Goal: Communication & Community: Answer question/provide support

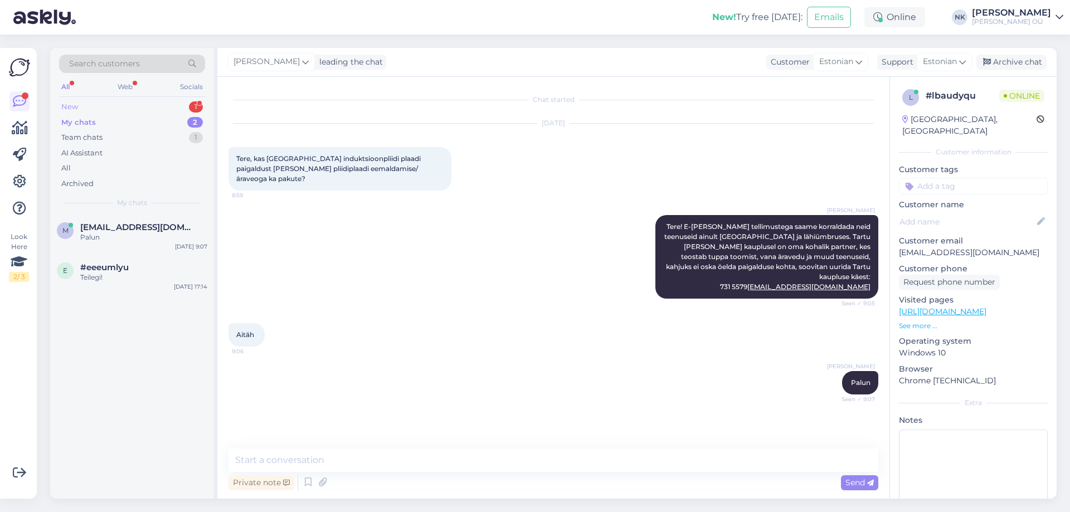
click at [158, 100] on div "New 1" at bounding box center [132, 107] width 146 height 16
click at [138, 226] on div "#elam3tt0 1" at bounding box center [143, 227] width 127 height 10
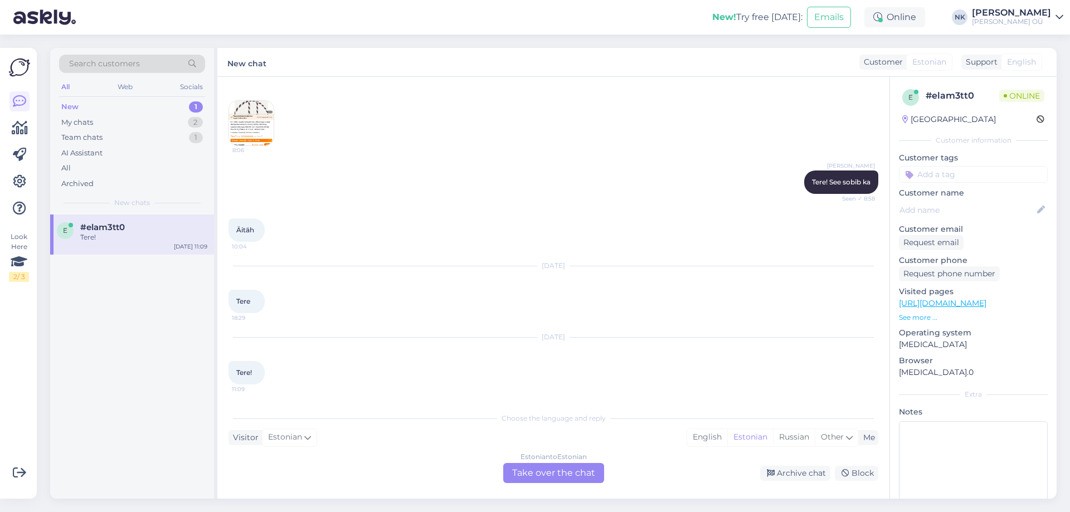
click at [503, 457] on div "Choose the language and reply Visitor Estonian Me English Estonian Russian Othe…" at bounding box center [554, 445] width 650 height 76
click at [515, 466] on div "Estonian to Estonian Take over the chat" at bounding box center [553, 473] width 101 height 20
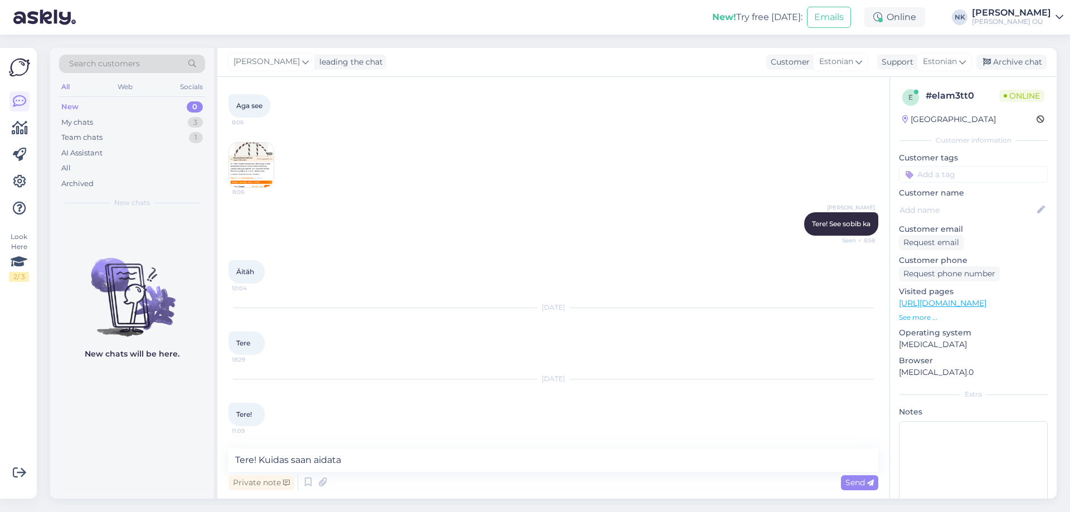
type textarea "Tere! Kuidas saan aidata?"
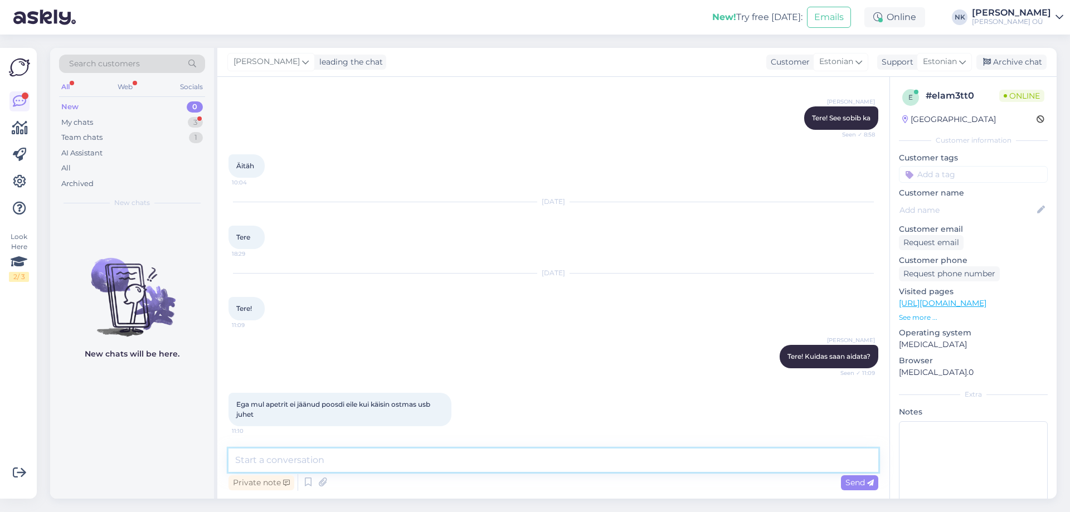
scroll to position [1692, 0]
click at [401, 459] on textarea at bounding box center [554, 460] width 650 height 23
drag, startPoint x: 289, startPoint y: 415, endPoint x: 260, endPoint y: 400, distance: 33.2
click at [257, 400] on div "Ega mul apetrit ei jäänud poosdi eile kui käisin ostmas usb juhet 11:10" at bounding box center [340, 409] width 223 height 33
click at [287, 408] on span "Ega mul apetrit ei jäänud poosdi eile kui käisin ostmas usb juhet" at bounding box center [334, 409] width 196 height 18
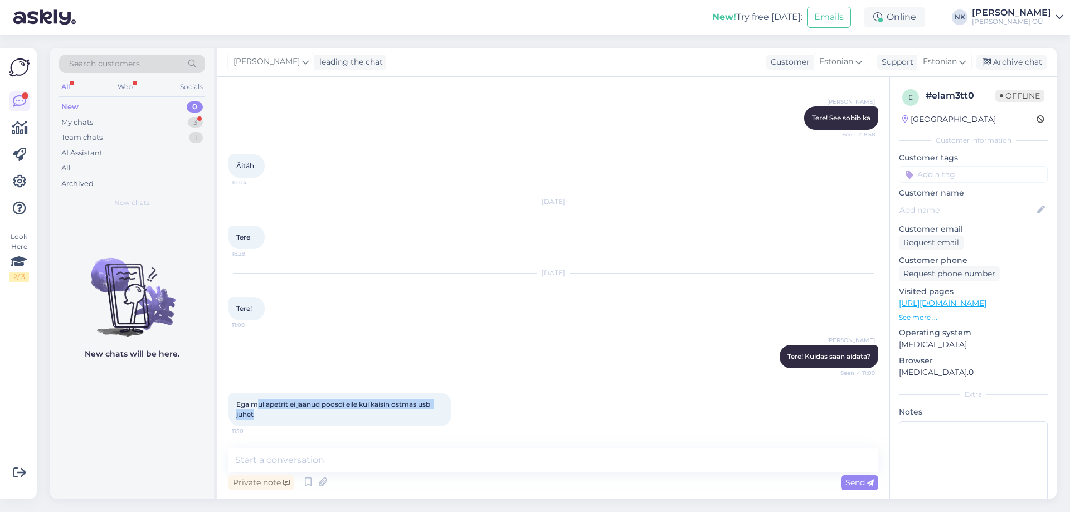
click at [297, 414] on div "Ega mul apetrit ei jäänud poosdi eile kui käisin ostmas usb juhet 11:10" at bounding box center [340, 409] width 223 height 33
click at [379, 420] on div "Ega mul apetrit ei jäänud poosdi eile kui käisin ostmas usb juhet 11:10" at bounding box center [340, 409] width 223 height 33
click at [317, 461] on textarea at bounding box center [554, 460] width 650 height 23
click at [384, 457] on textarea at bounding box center [554, 460] width 650 height 23
click at [428, 455] on textarea at bounding box center [554, 460] width 650 height 23
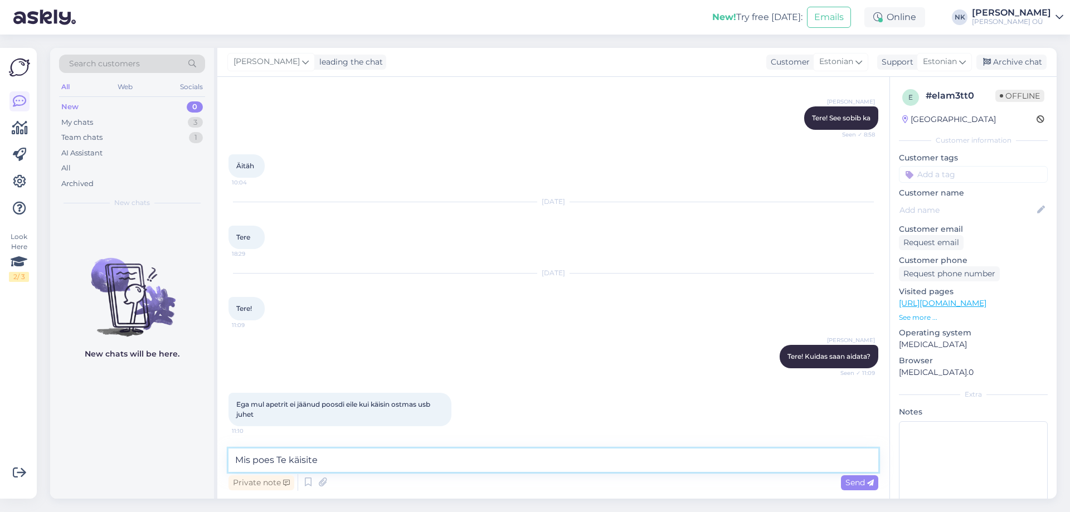
type textarea "Mis poes Te käisite?"
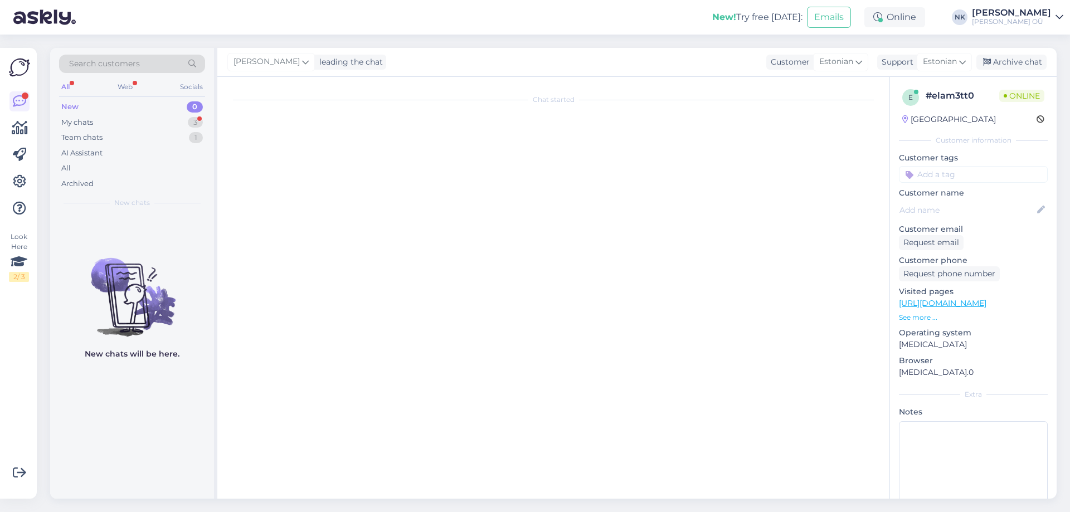
scroll to position [0, 0]
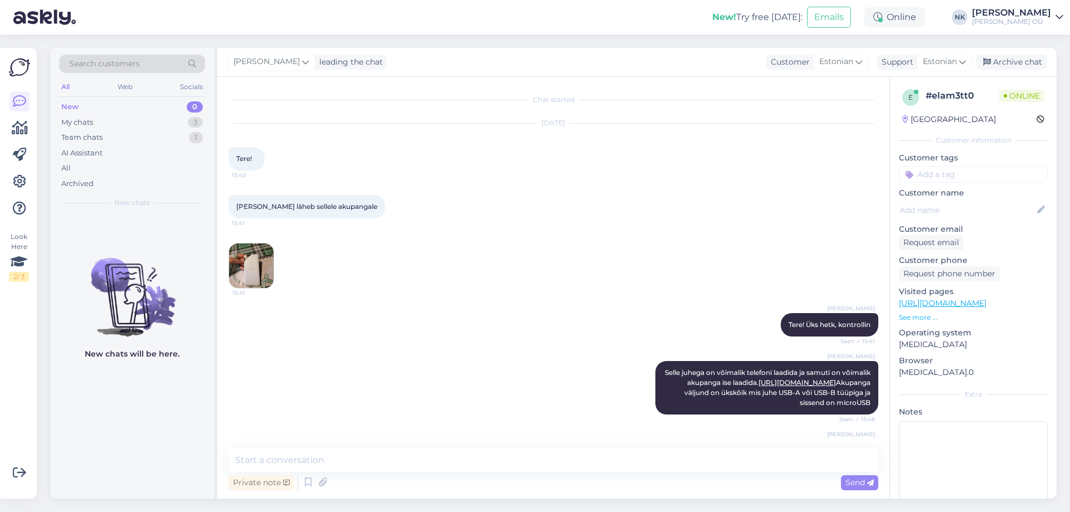
click at [949, 304] on link "[URL][DOMAIN_NAME]" at bounding box center [943, 303] width 88 height 10
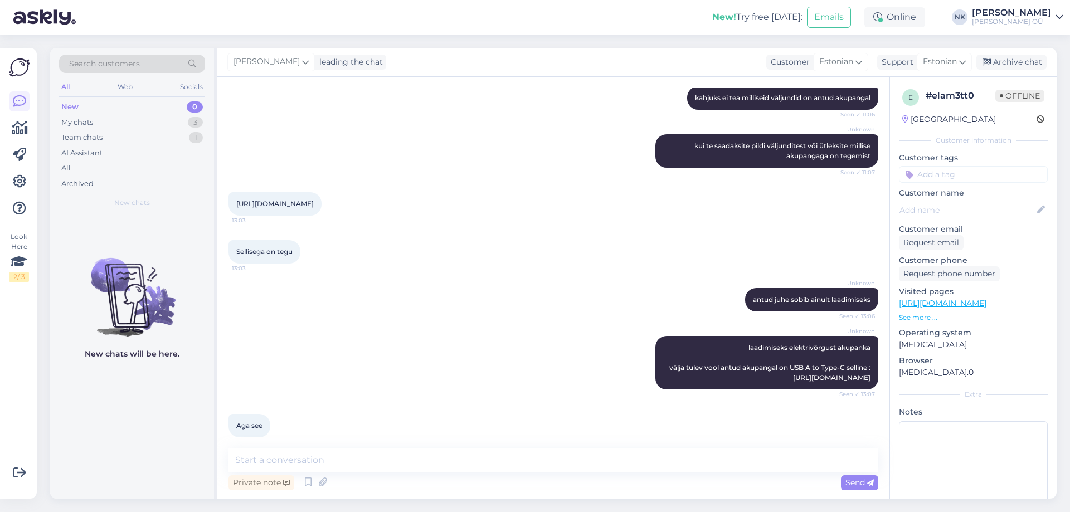
scroll to position [1003, 0]
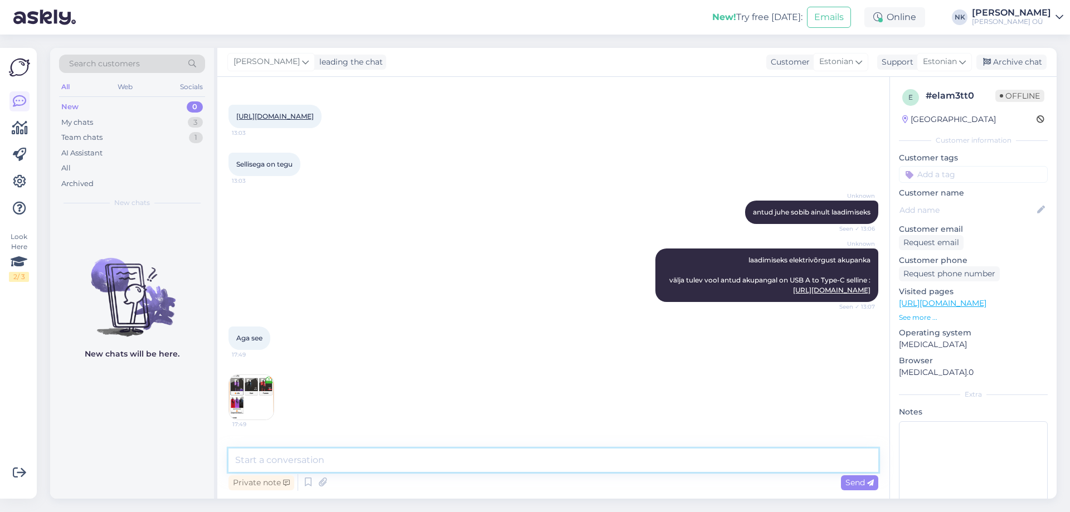
click at [360, 454] on textarea at bounding box center [554, 460] width 650 height 23
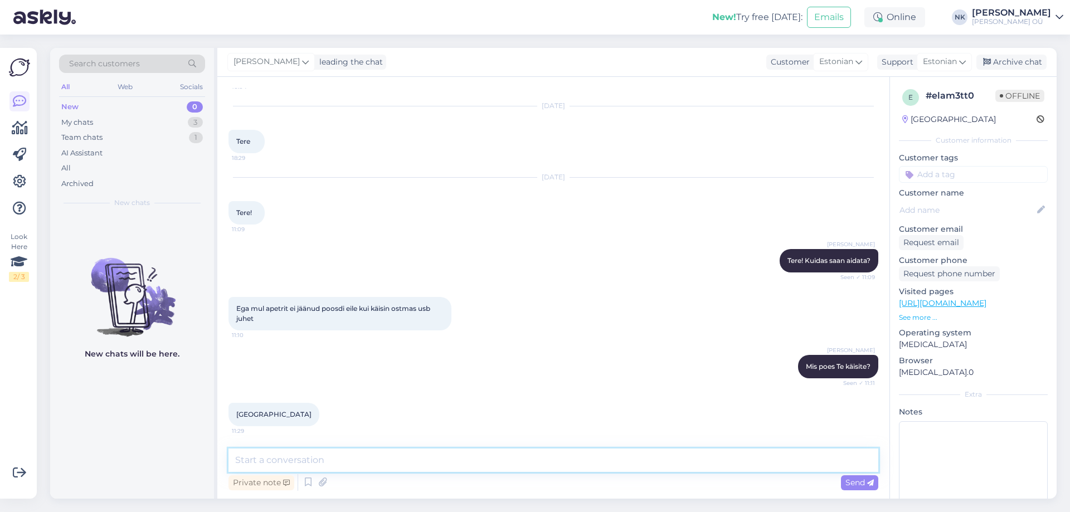
scroll to position [1788, 0]
click at [370, 464] on textarea at bounding box center [554, 460] width 650 height 23
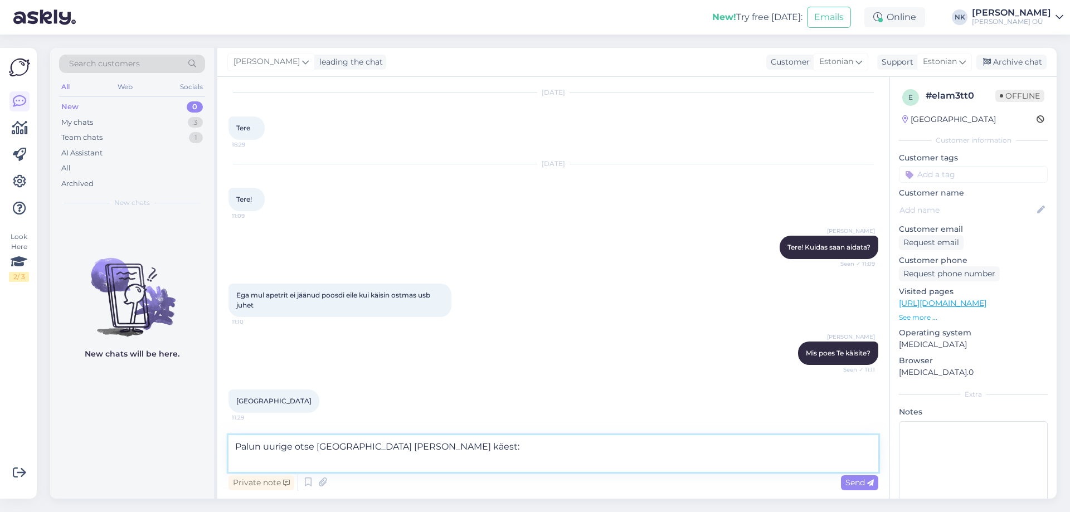
paste textarea "Viljandi ONOFF Centrum keskus Tallinna 24 71008 Viljandi Eesti Kontaktid [PHONE…"
type textarea "Palun uurige otse [GEOGRAPHIC_DATA] [PERSON_NAME] käest: Viljandi ONOFF Centrum…"
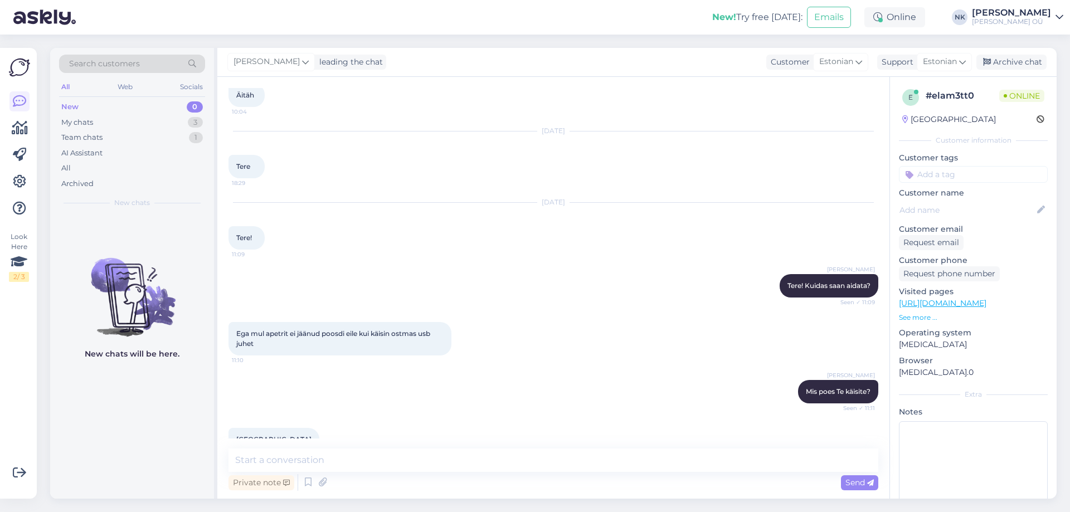
scroll to position [1984, 0]
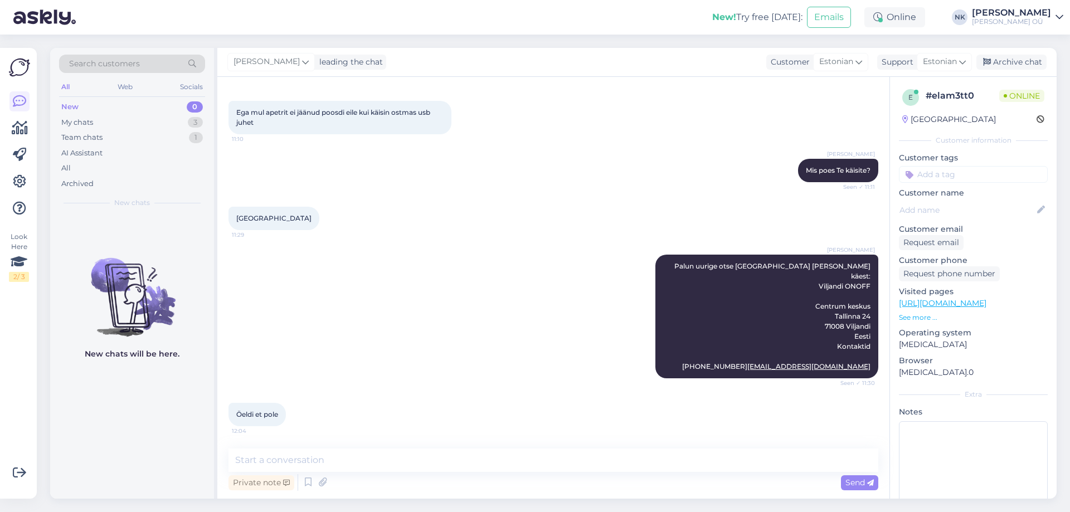
click at [668, 344] on div "[PERSON_NAME] Palun uurige otse [GEOGRAPHIC_DATA] [PERSON_NAME] käest: Viljandi…" at bounding box center [554, 317] width 650 height 148
click at [372, 467] on textarea at bounding box center [554, 460] width 650 height 23
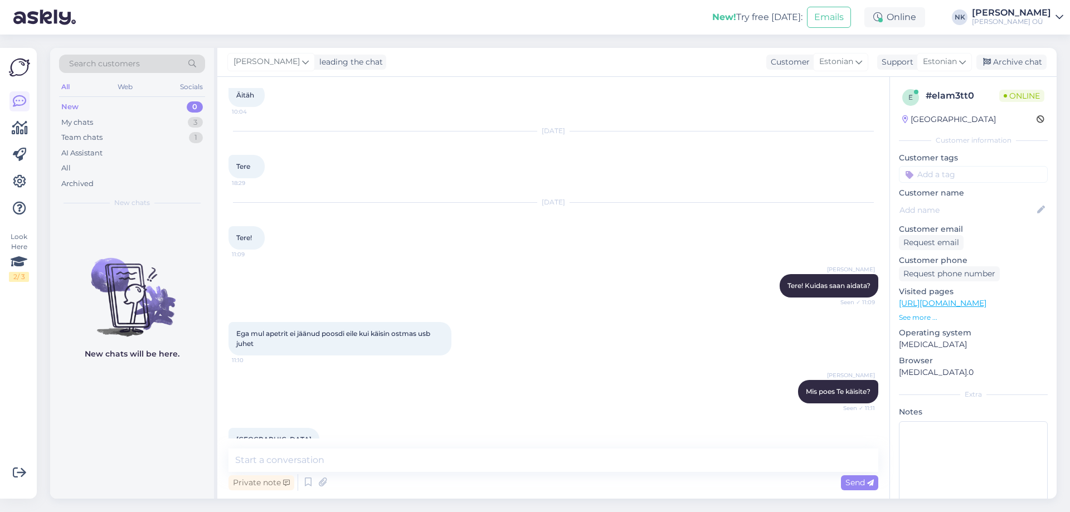
scroll to position [2032, 0]
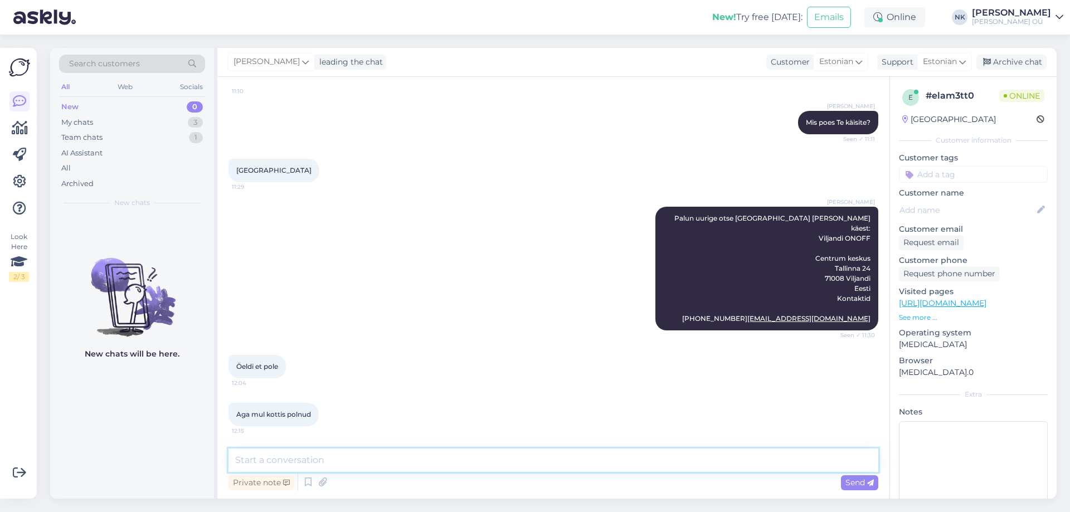
click at [350, 470] on textarea at bounding box center [554, 460] width 650 height 23
click at [360, 465] on textarea at bounding box center [554, 460] width 650 height 23
click at [363, 464] on textarea at bounding box center [554, 460] width 650 height 23
click at [368, 464] on textarea at bounding box center [554, 460] width 650 height 23
type textarea "E"
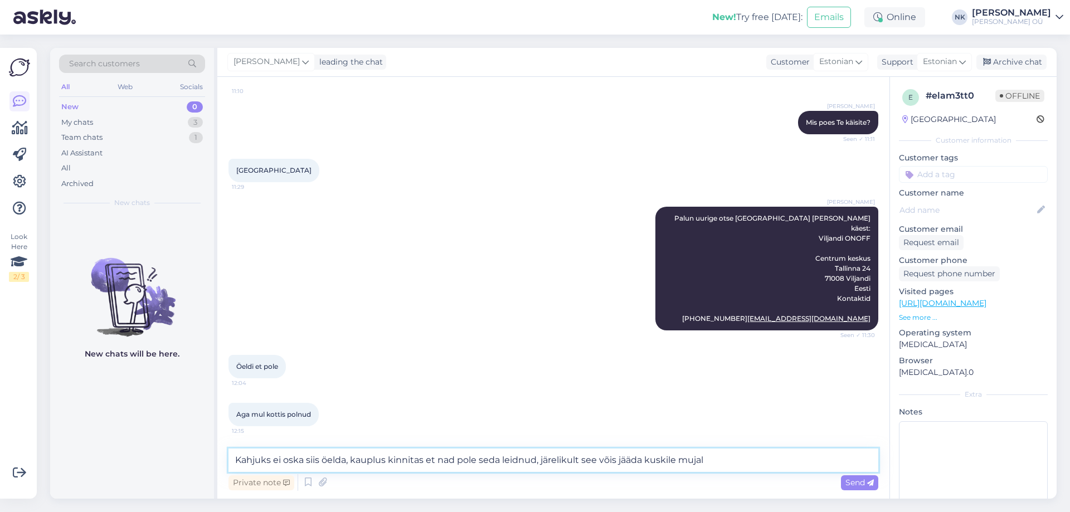
type textarea "Kahjuks ei oska siis öelda, kauplus kinnitas et nad pole seda leidnud, järeliku…"
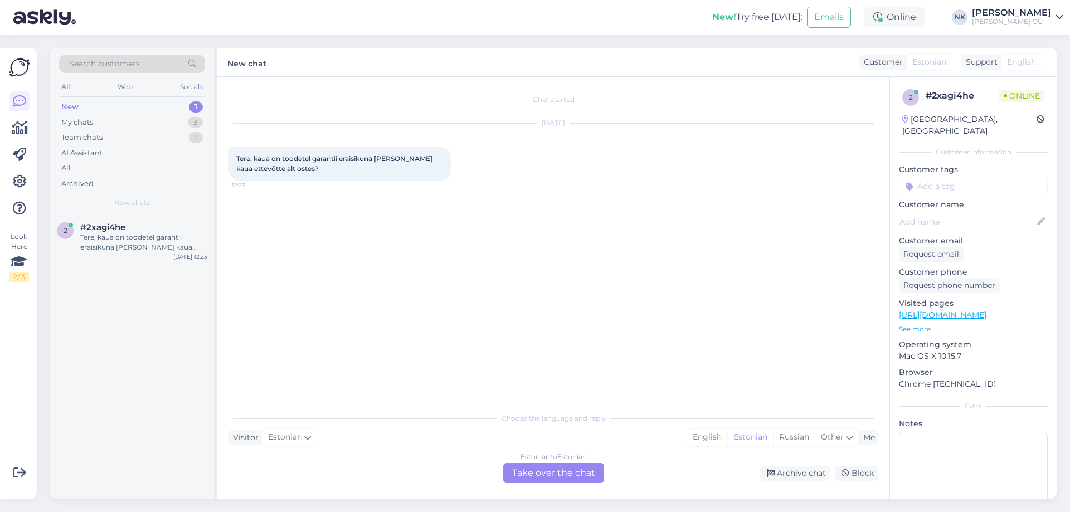
scroll to position [0, 0]
click at [552, 481] on div "Estonian to Estonian Take over the chat" at bounding box center [553, 473] width 101 height 20
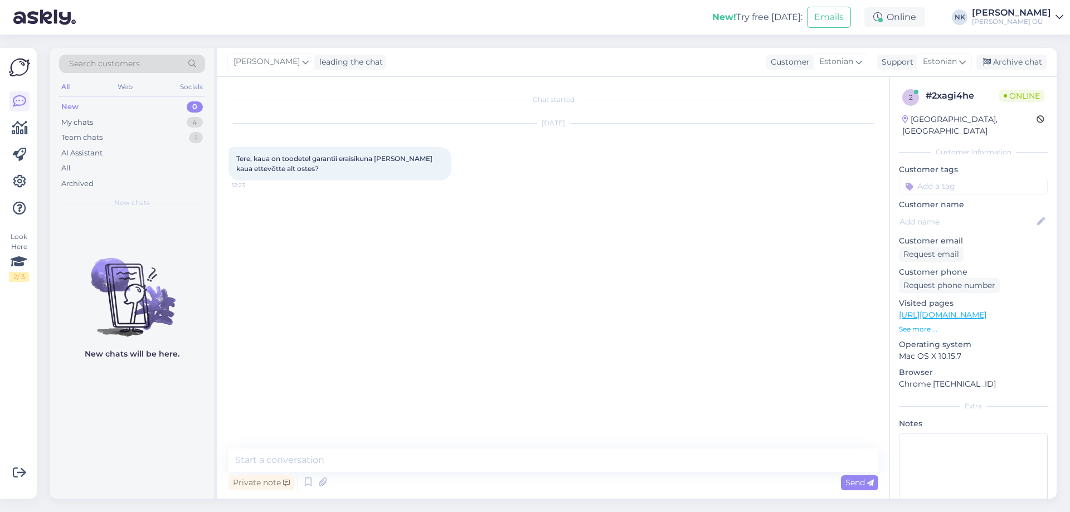
click at [544, 460] on textarea at bounding box center [554, 460] width 650 height 23
type textarea "Tere! Eraisikuna on pretensiooni esitamise õigus 2 aastat, ja ettevõttena 3 kuud"
